Goal: Use online tool/utility: Utilize a website feature to perform a specific function

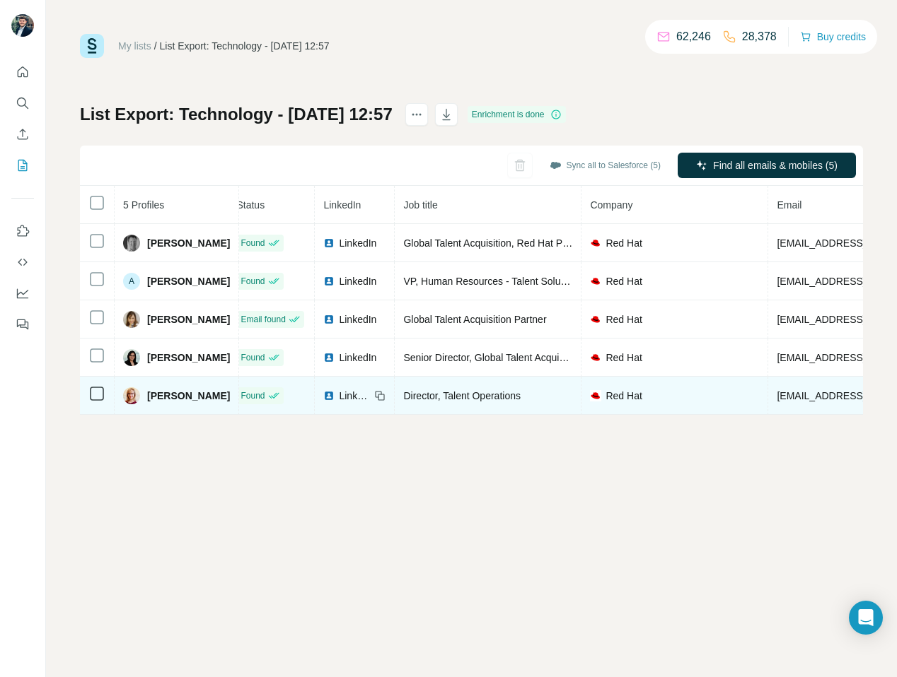
scroll to position [0, 8]
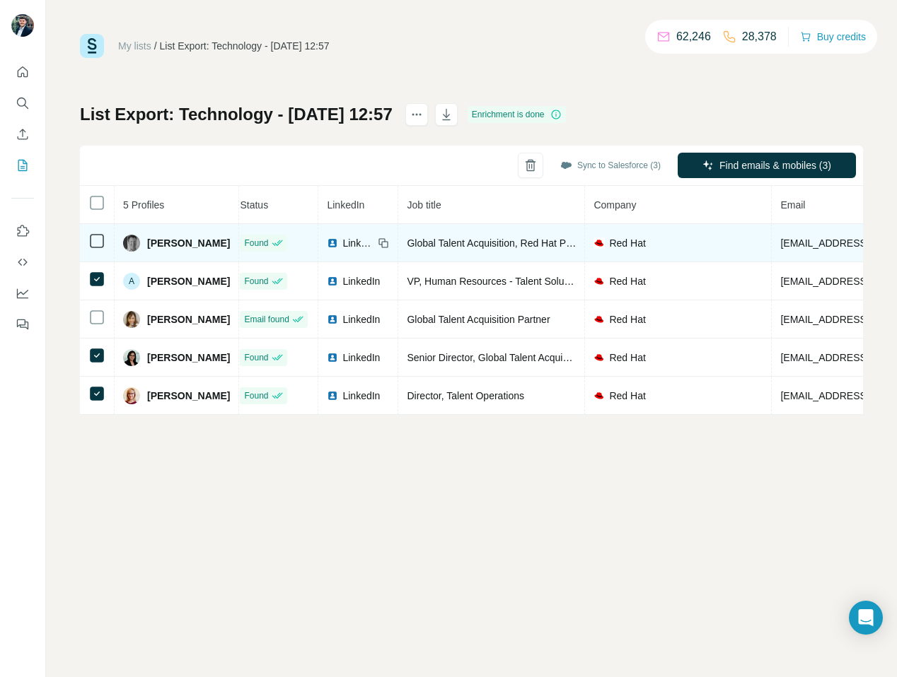
click at [92, 233] on icon at bounding box center [96, 241] width 17 height 17
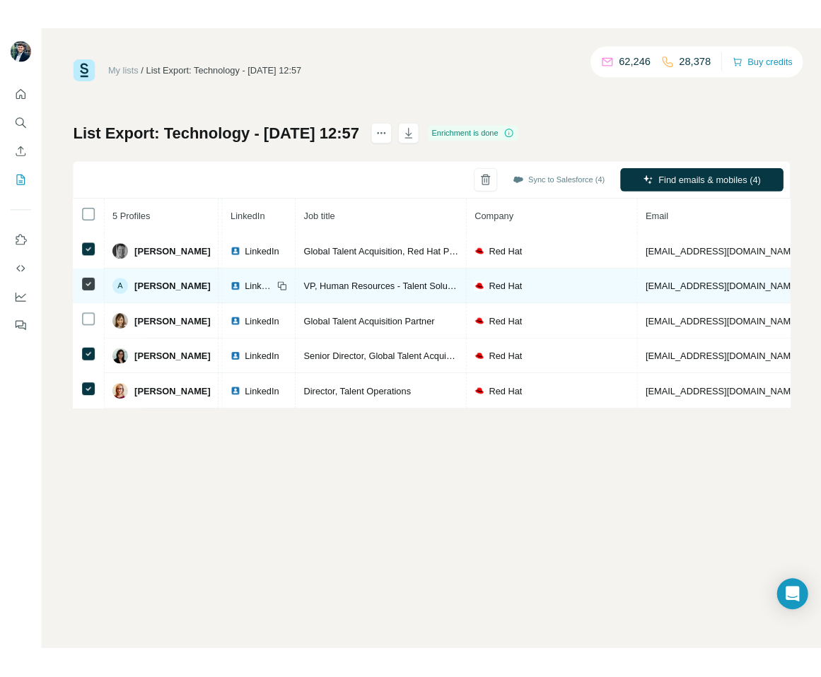
scroll to position [0, 0]
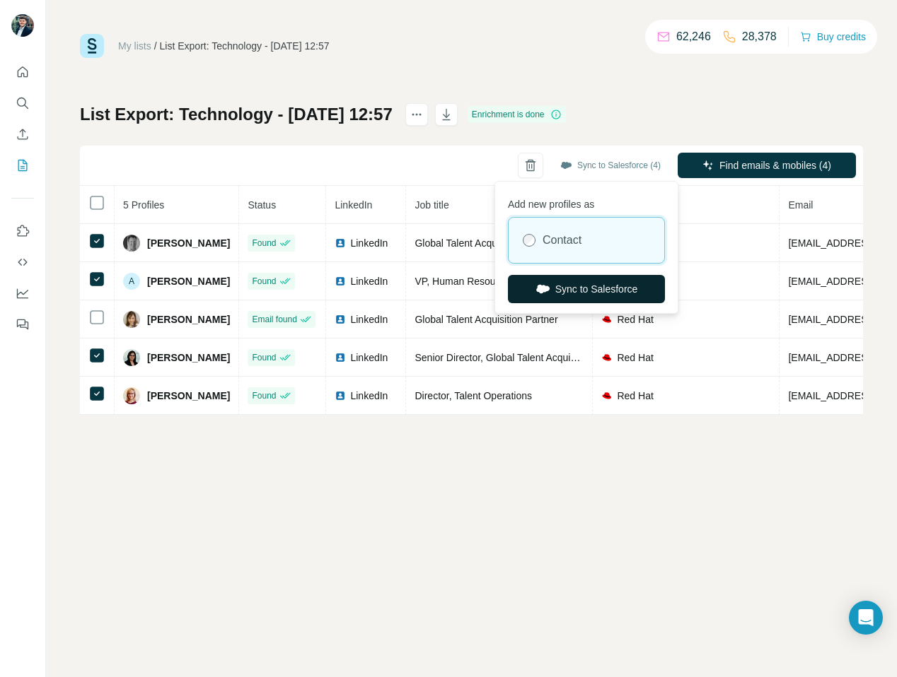
click at [607, 301] on button "Sync to Salesforce" at bounding box center [586, 289] width 157 height 28
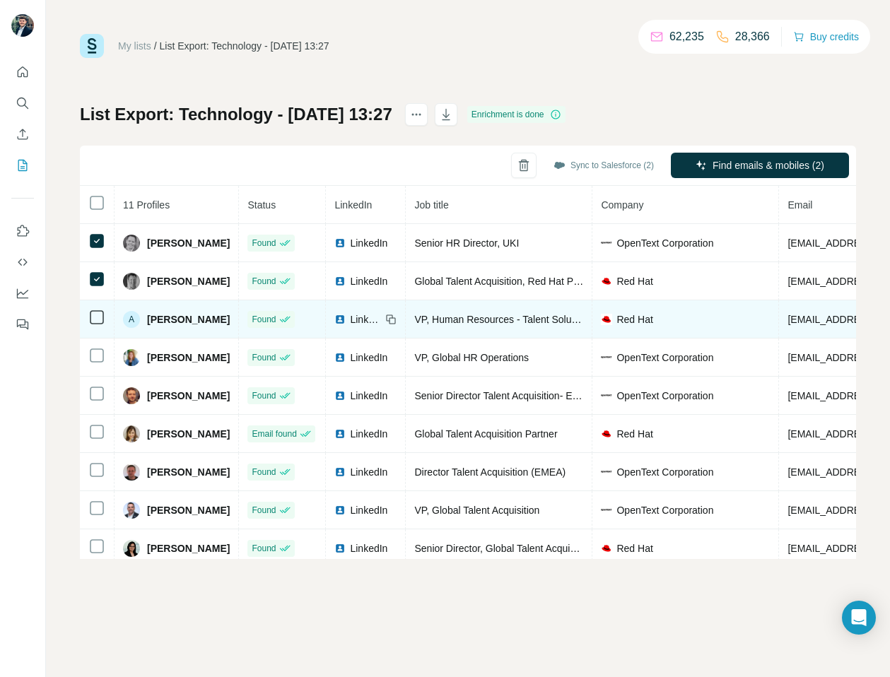
click at [96, 310] on td at bounding box center [97, 320] width 35 height 38
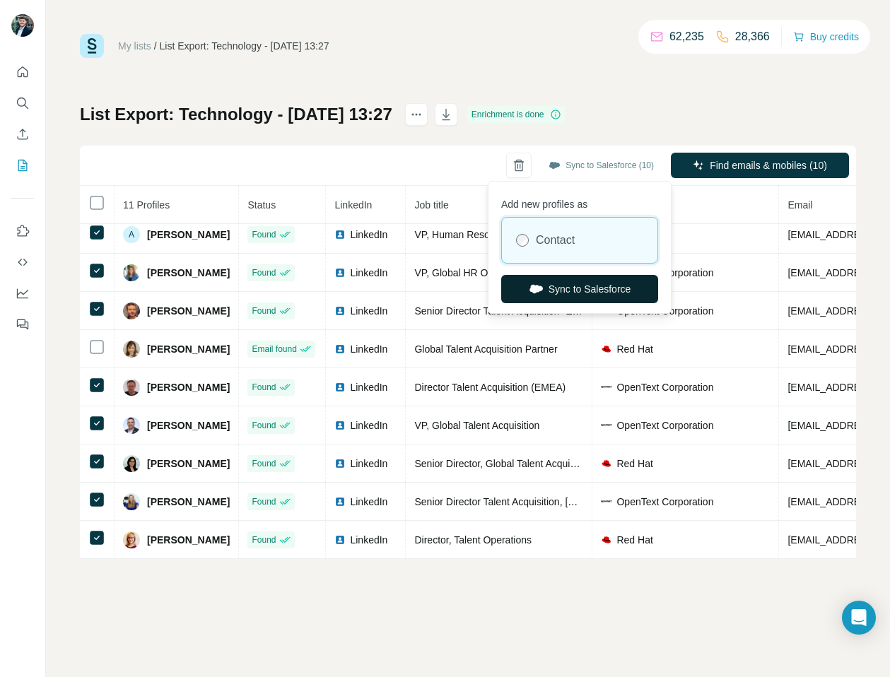
click at [584, 291] on button "Sync to Salesforce" at bounding box center [579, 289] width 157 height 28
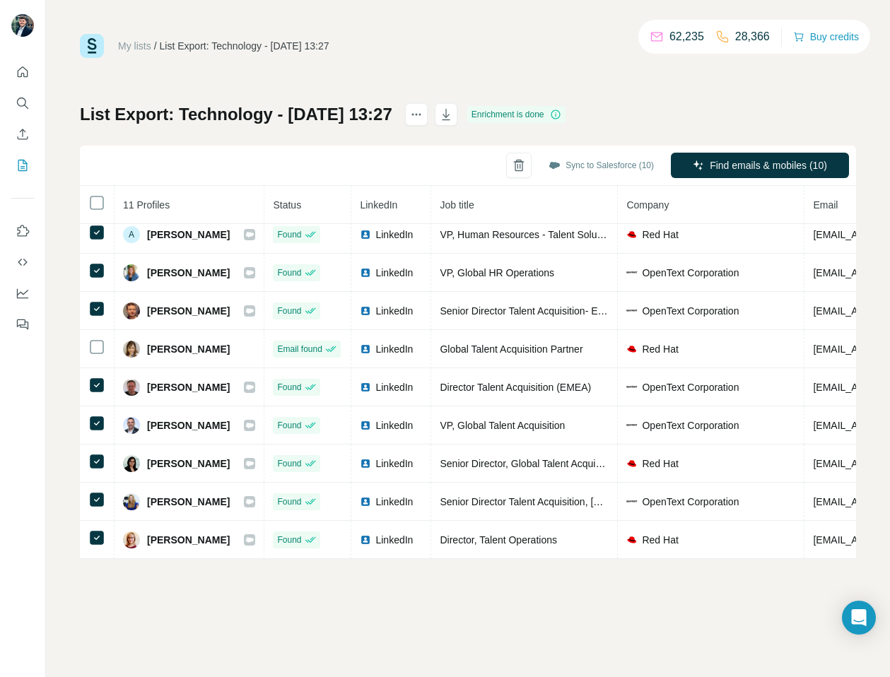
scroll to position [85, 0]
